Goal: Task Accomplishment & Management: Manage account settings

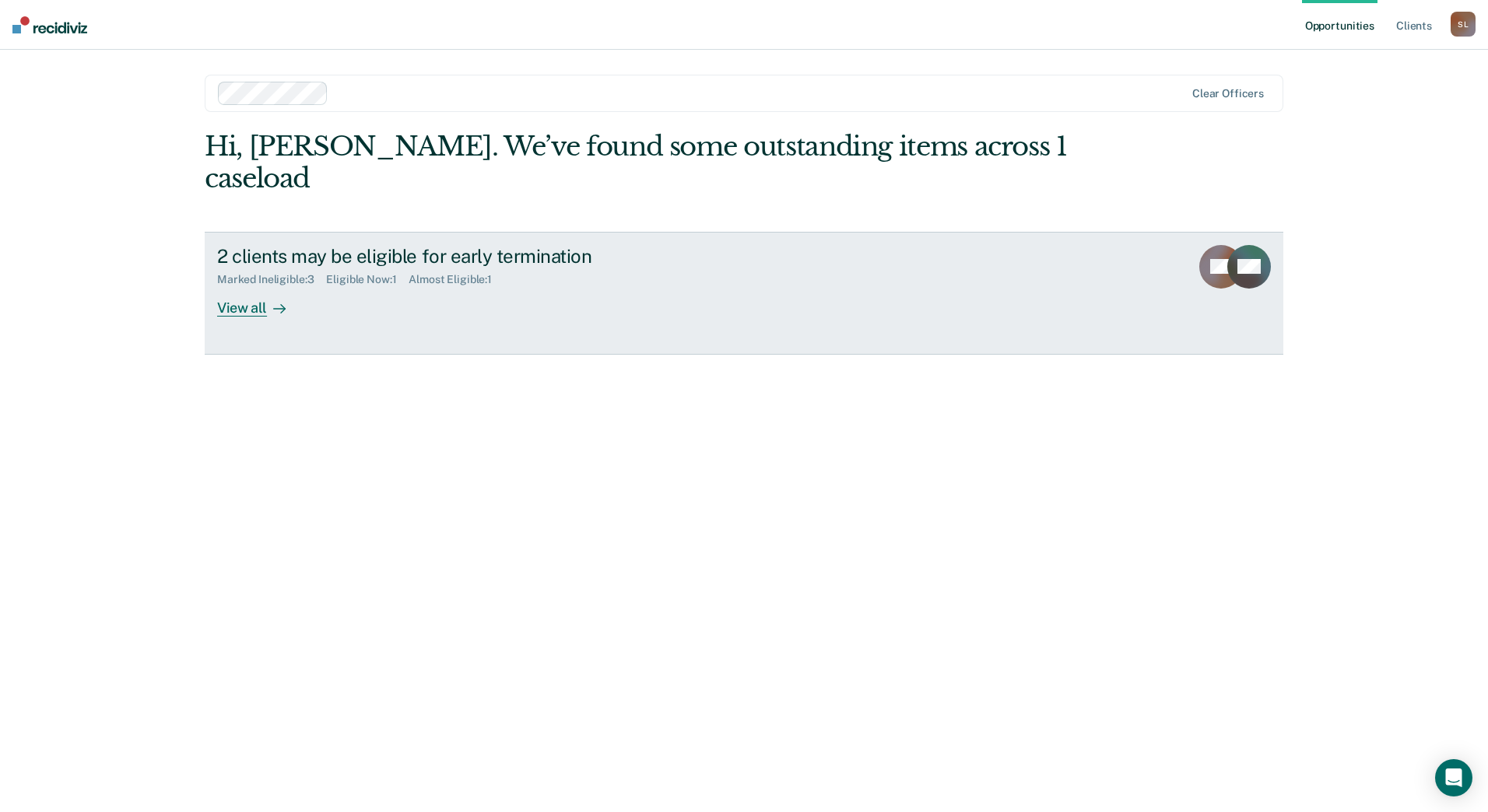
click at [233, 286] on div "View all" at bounding box center [260, 301] width 87 height 30
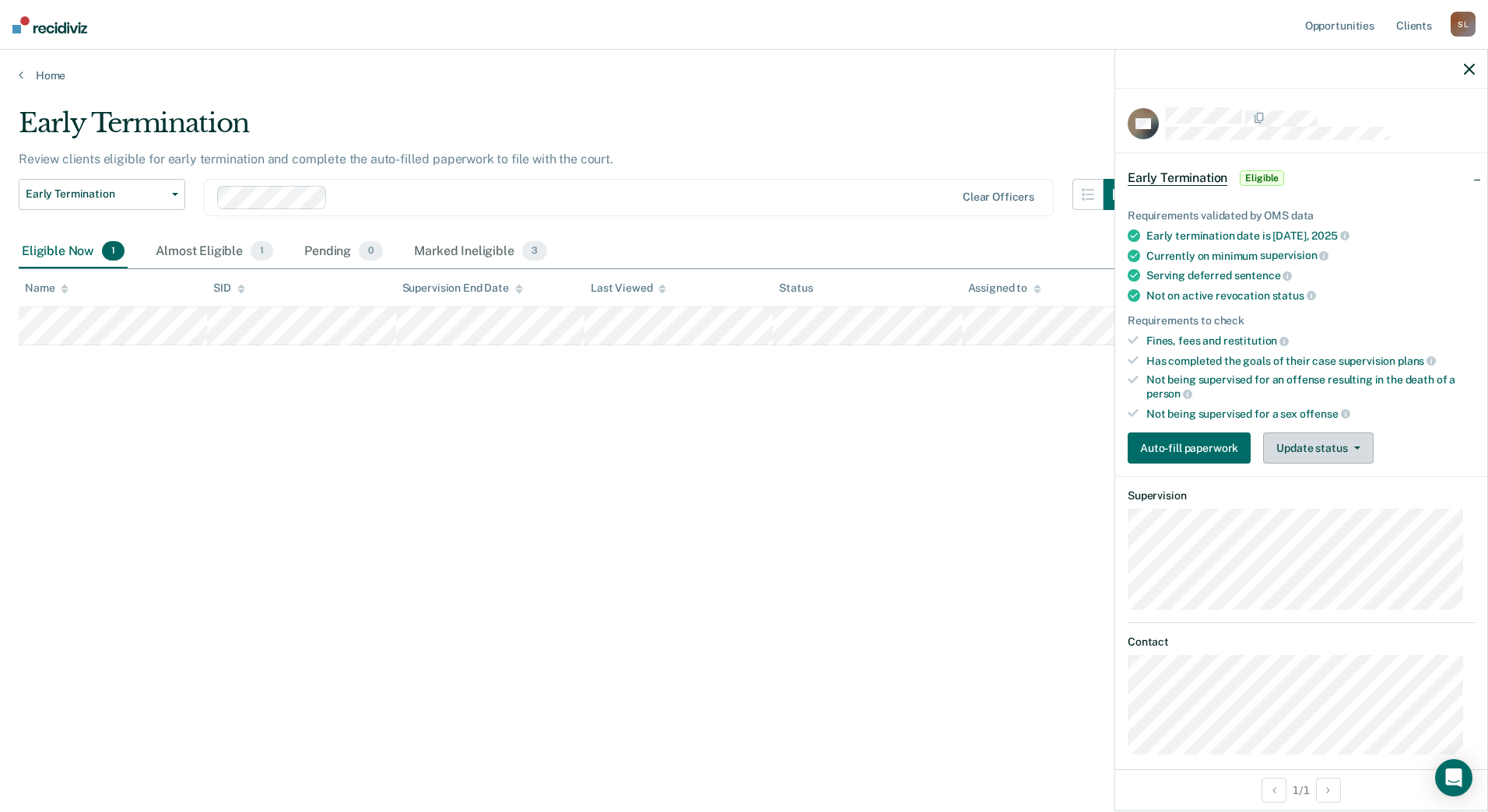
click at [1325, 449] on button "Update status" at bounding box center [1318, 448] width 109 height 31
click at [532, 416] on div "Early Termination Review clients eligible for early termination and complete th…" at bounding box center [744, 402] width 1450 height 588
click at [1309, 448] on button "Update status" at bounding box center [1318, 448] width 109 height 31
click at [1319, 510] on button "Mark Ineligible" at bounding box center [1338, 511] width 151 height 25
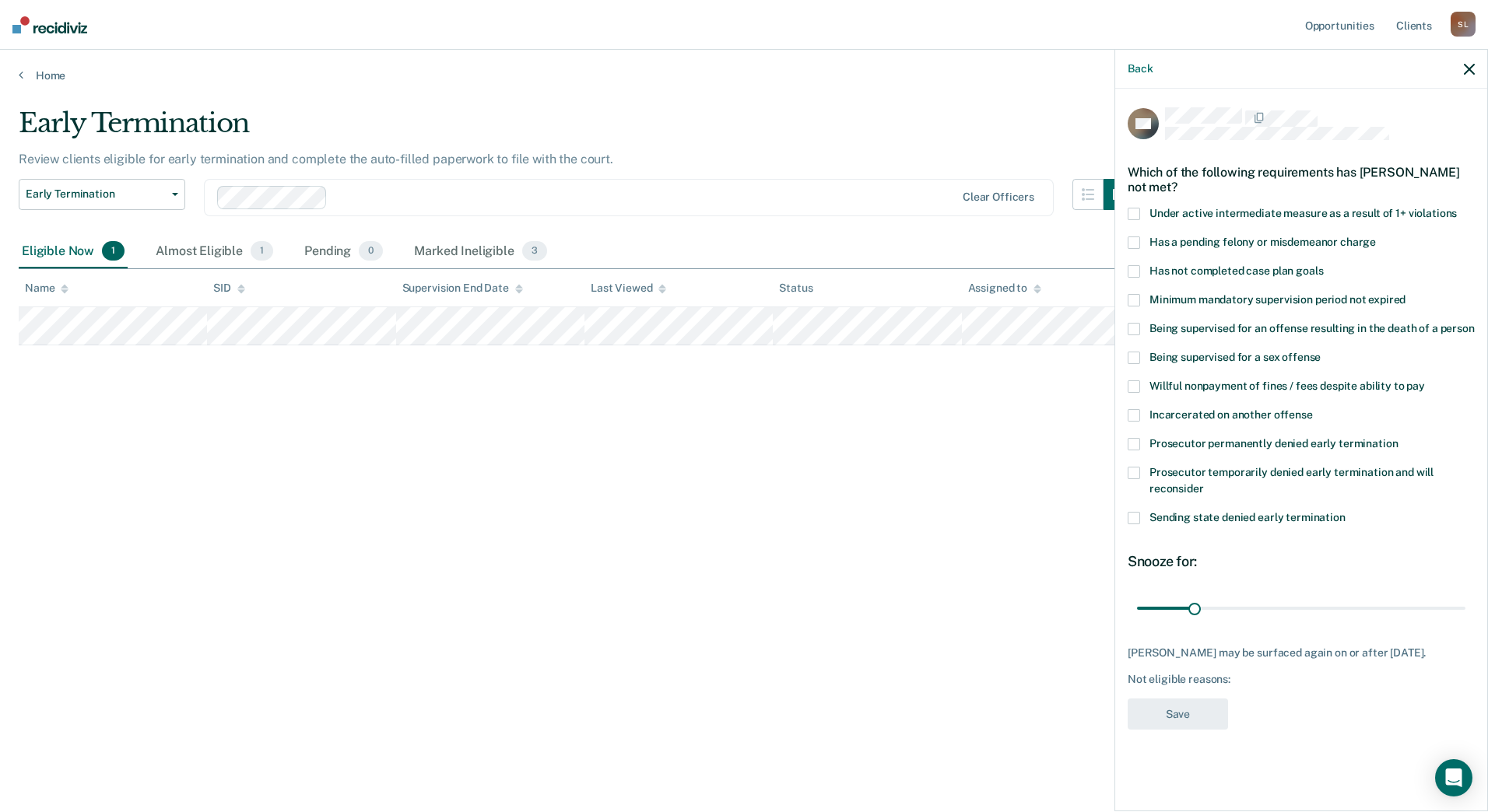
click at [1131, 267] on span at bounding box center [1134, 272] width 13 height 13
click at [1136, 384] on span at bounding box center [1134, 387] width 13 height 13
click at [1217, 606] on input "range" at bounding box center [1301, 608] width 328 height 27
click at [1207, 605] on input "range" at bounding box center [1301, 608] width 328 height 27
click at [1219, 607] on input "range" at bounding box center [1301, 608] width 328 height 27
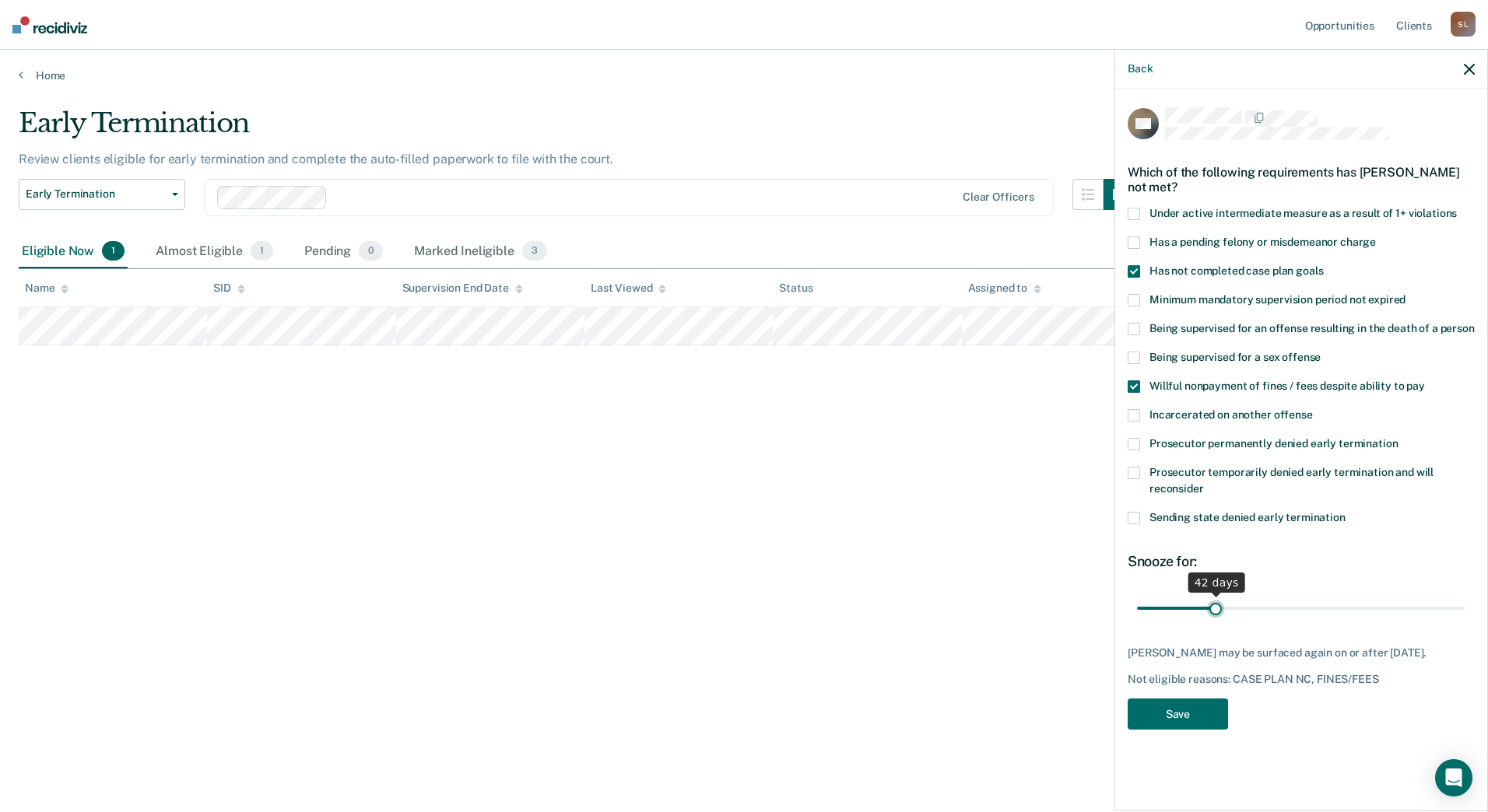
type input "42"
click at [1215, 606] on input "range" at bounding box center [1301, 608] width 328 height 27
click at [1180, 713] on button "Save" at bounding box center [1178, 715] width 100 height 32
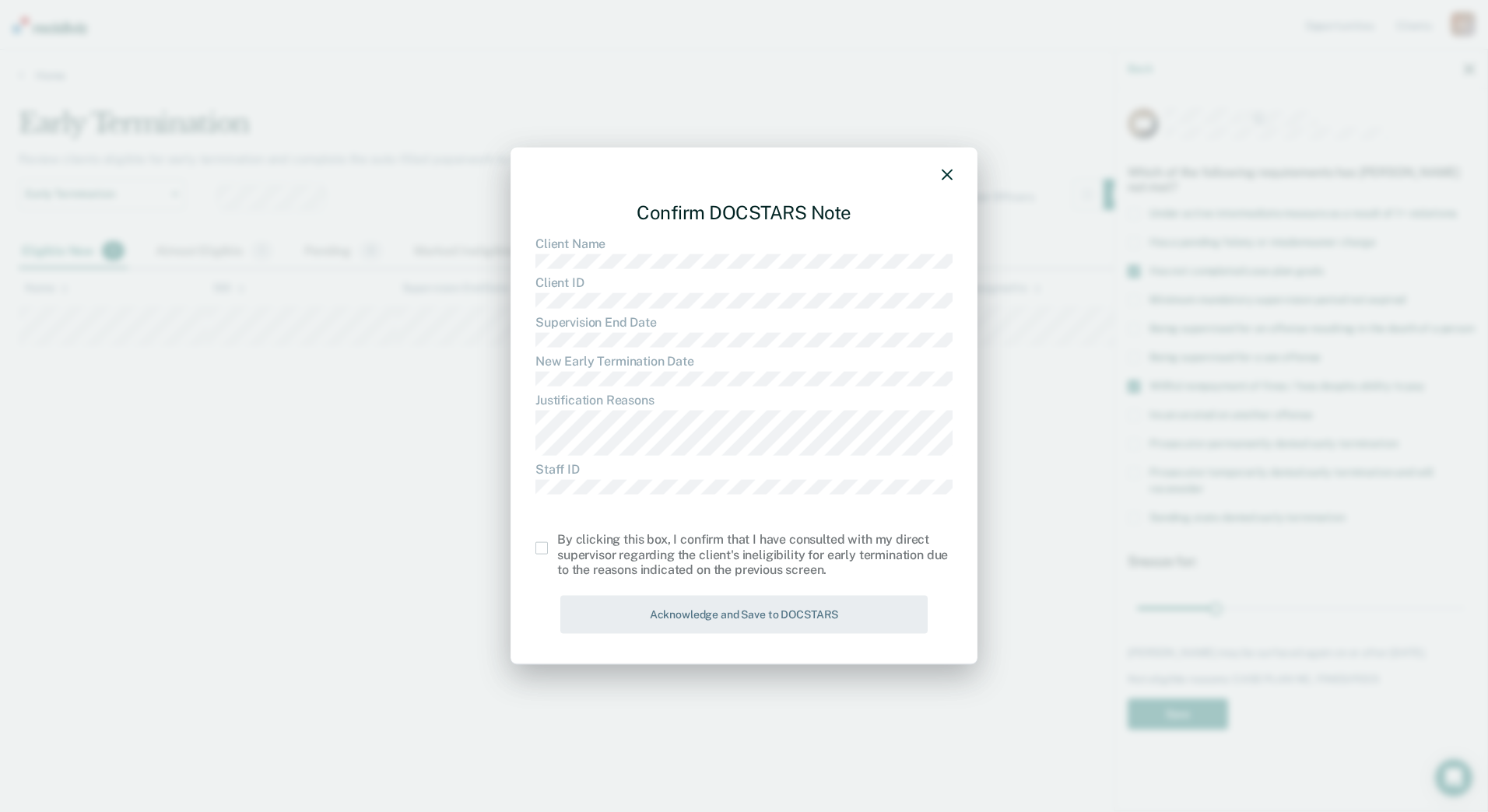
click at [543, 549] on span at bounding box center [541, 549] width 13 height 13
click at [558, 542] on input "checkbox" at bounding box center [558, 542] width 0 height 0
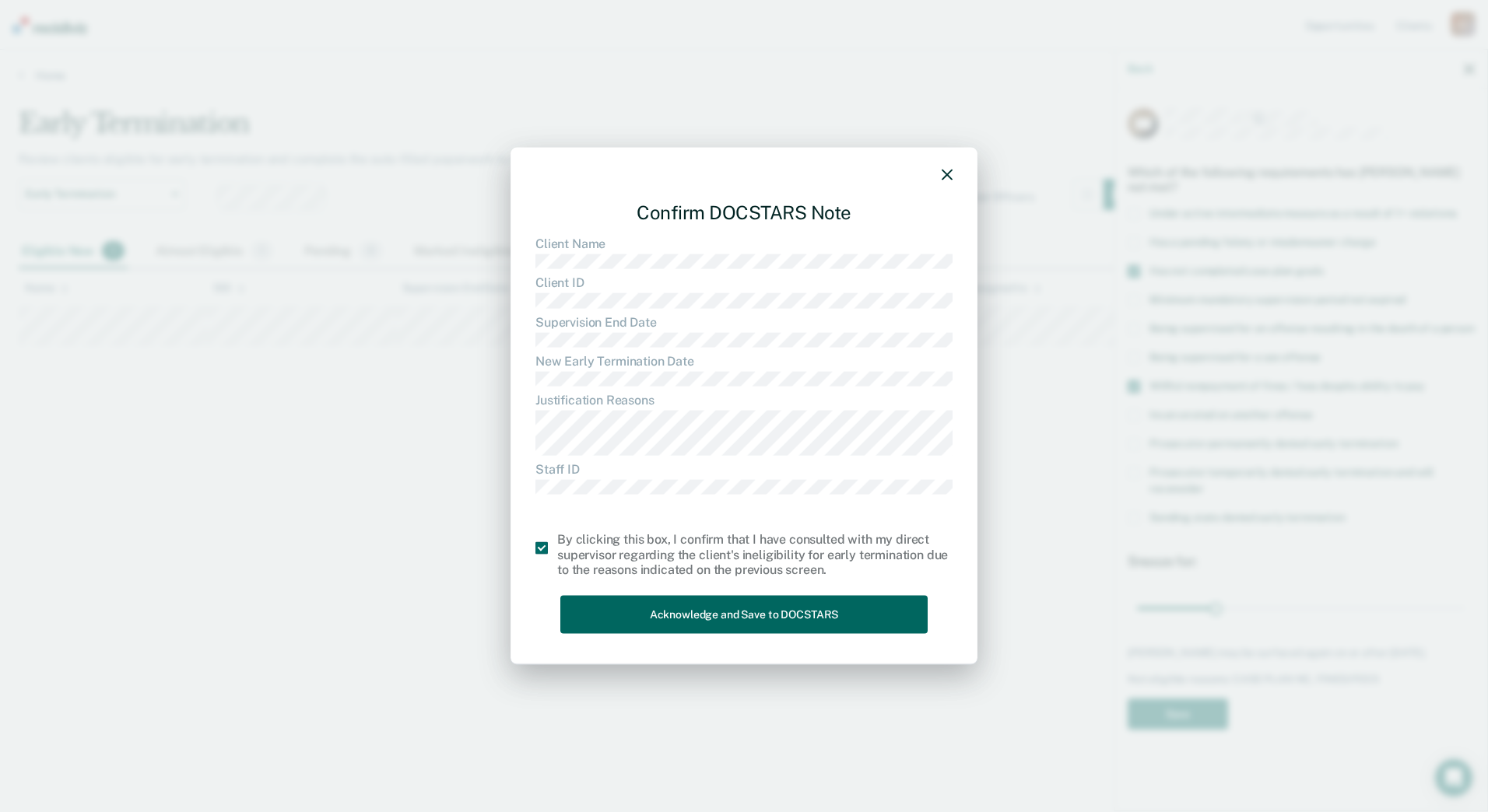
click at [770, 613] on button "Acknowledge and Save to DOCSTARS" at bounding box center [744, 615] width 368 height 39
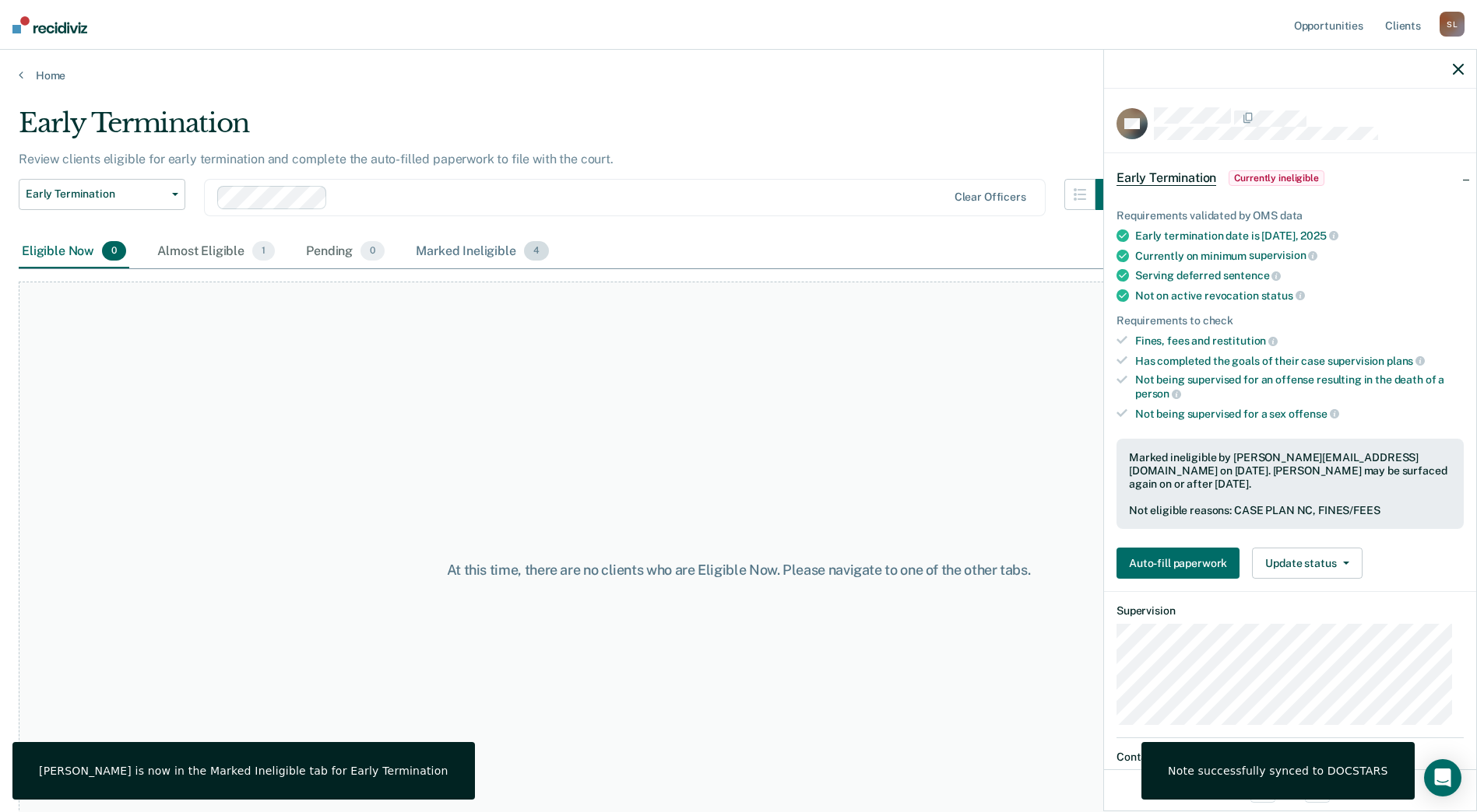
click at [472, 246] on div "Marked Ineligible 4" at bounding box center [482, 252] width 139 height 34
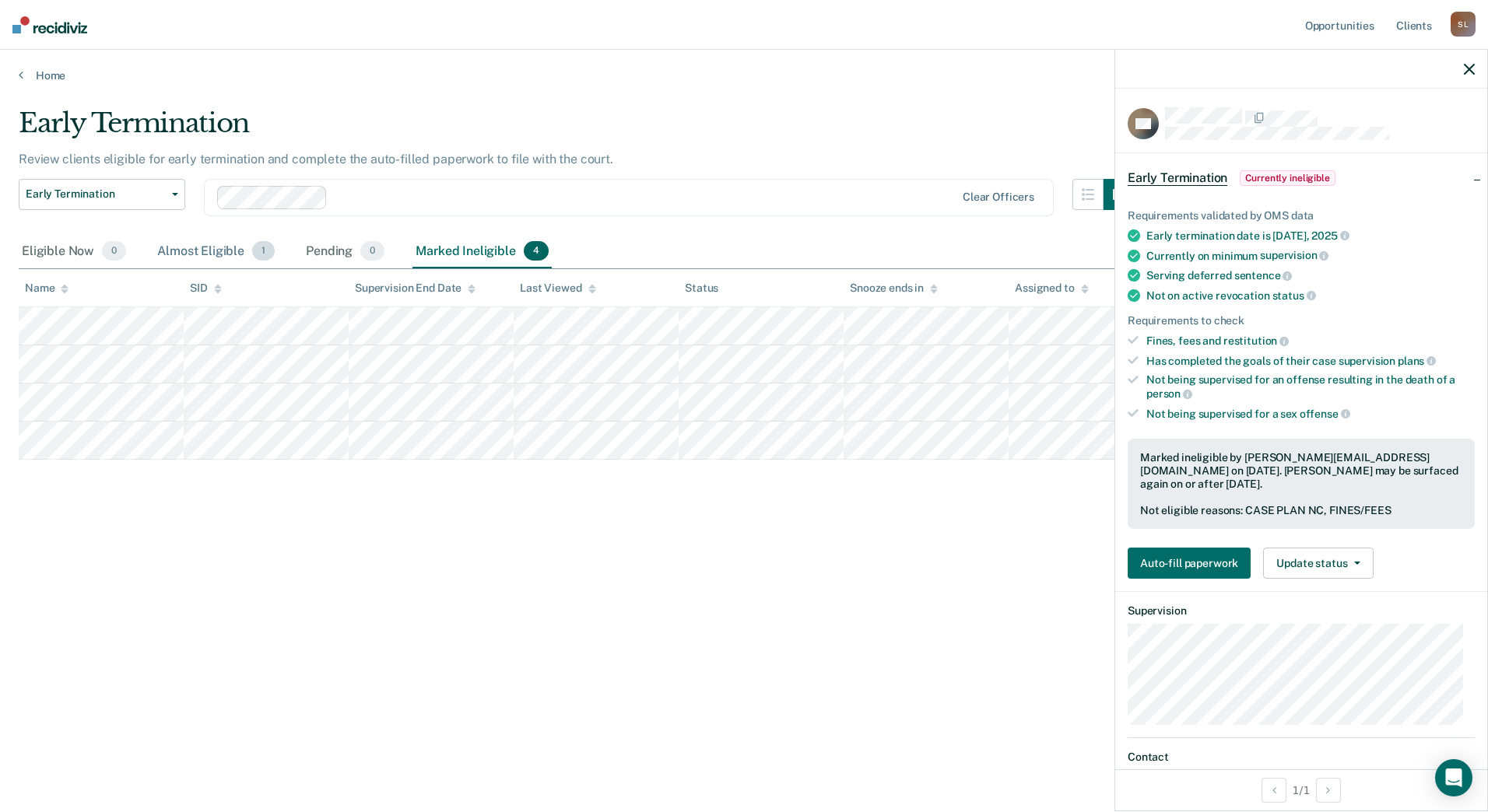
click at [201, 251] on div "Almost Eligible 1" at bounding box center [216, 252] width 124 height 34
